Goal: Information Seeking & Learning: Check status

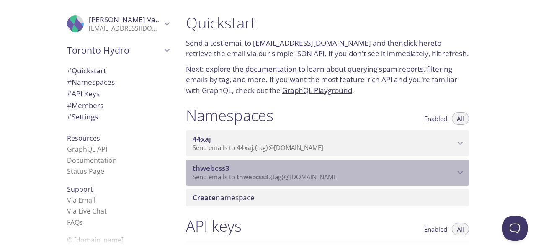
click at [271, 175] on span "Send emails to thwebcss3 . {tag} @[DOMAIN_NAME]" at bounding box center [266, 177] width 146 height 8
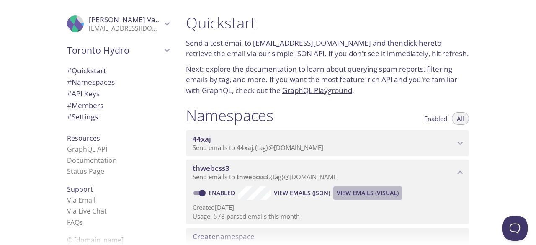
click at [366, 194] on span "View Emails (Visual)" at bounding box center [368, 193] width 62 height 10
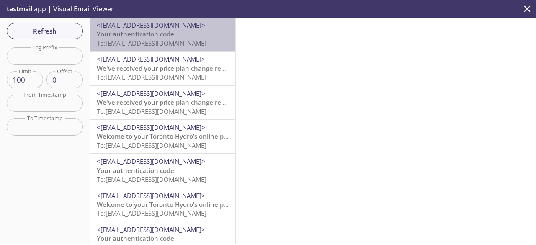
click at [168, 39] on span "To: [EMAIL_ADDRESS][DOMAIN_NAME]" at bounding box center [152, 43] width 110 height 8
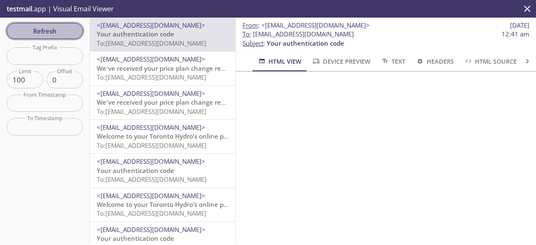
click at [62, 30] on span "Refresh" at bounding box center [44, 31] width 63 height 11
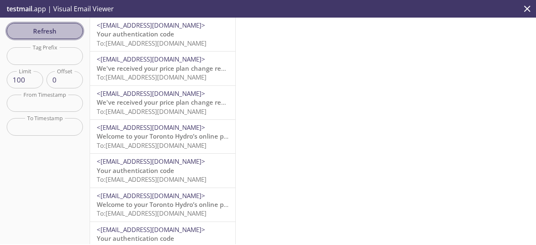
click at [40, 30] on span "Refresh" at bounding box center [44, 31] width 63 height 11
click at [47, 36] on button "Refresh" at bounding box center [45, 31] width 76 height 16
click at [43, 27] on span "Refresh" at bounding box center [44, 31] width 63 height 11
click at [45, 35] on span "Refresh" at bounding box center [44, 31] width 63 height 11
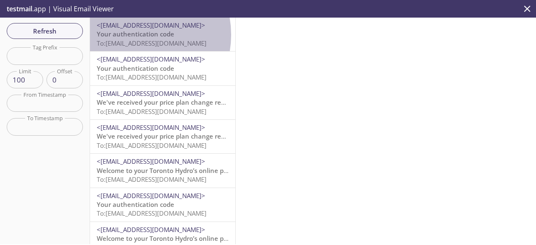
click at [131, 35] on span "Your authentication code" at bounding box center [135, 34] width 77 height 8
